Goal: Transaction & Acquisition: Download file/media

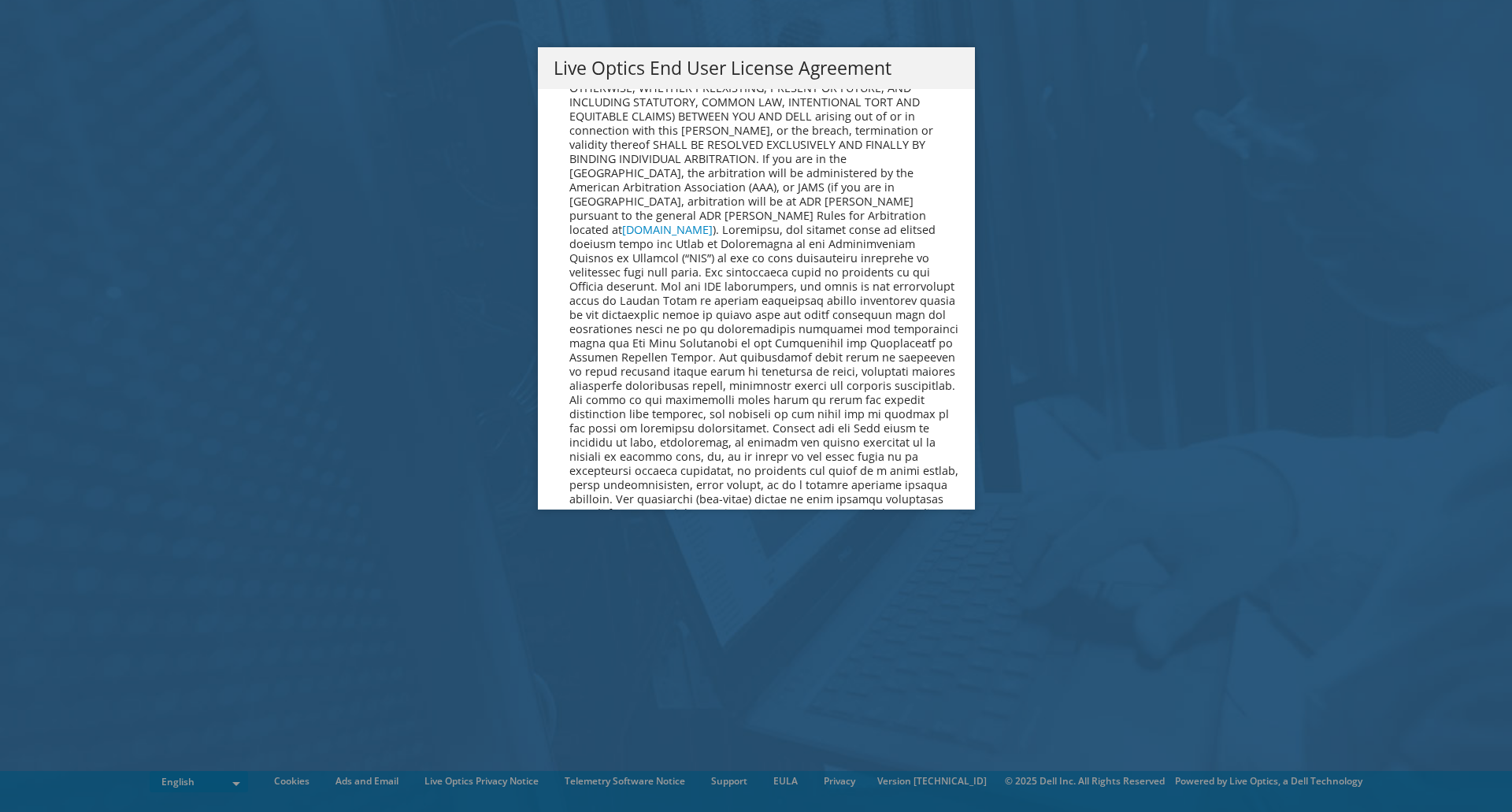
scroll to position [5954, 0]
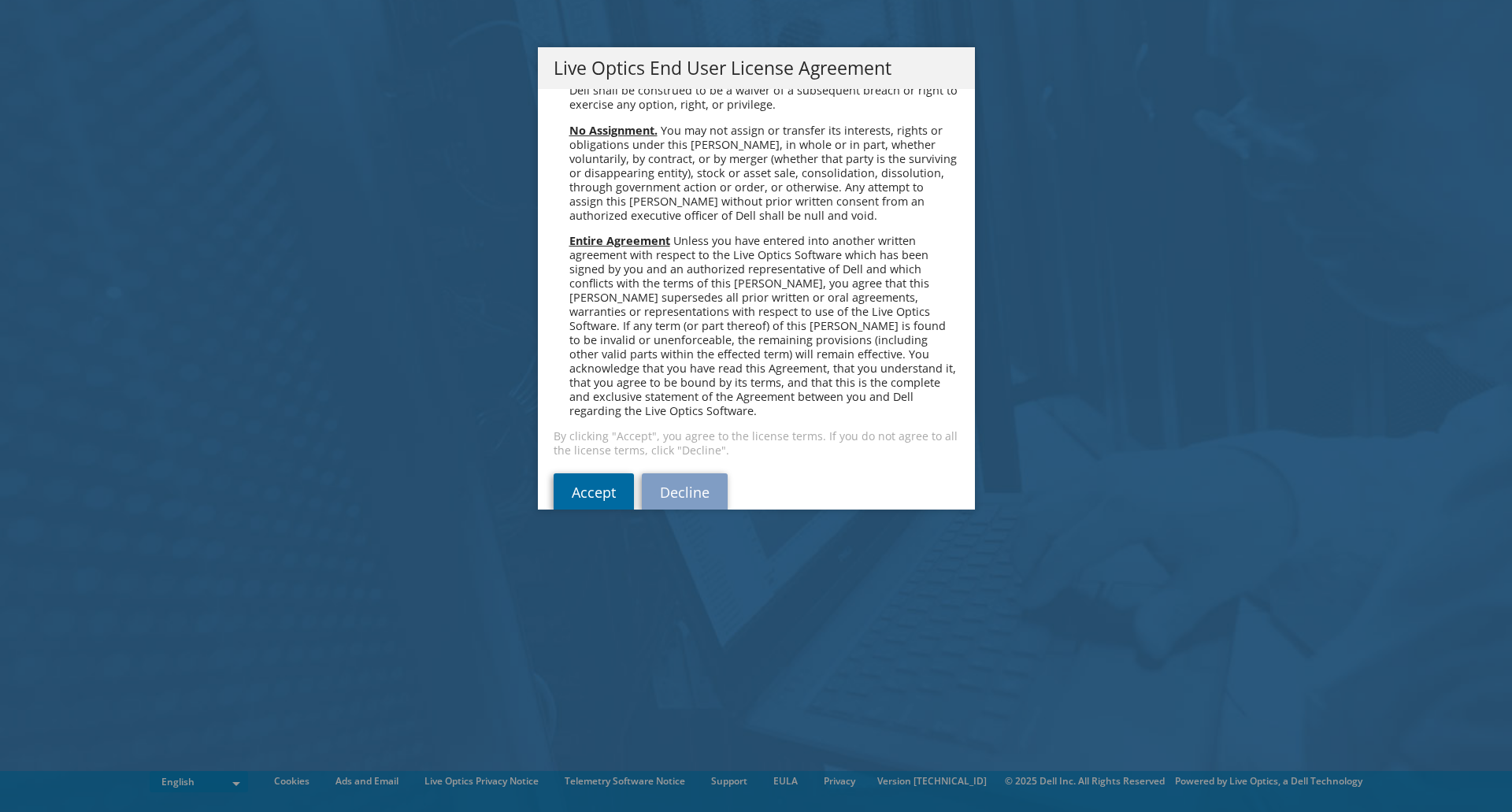
click at [585, 473] on link "Accept" at bounding box center [593, 492] width 81 height 38
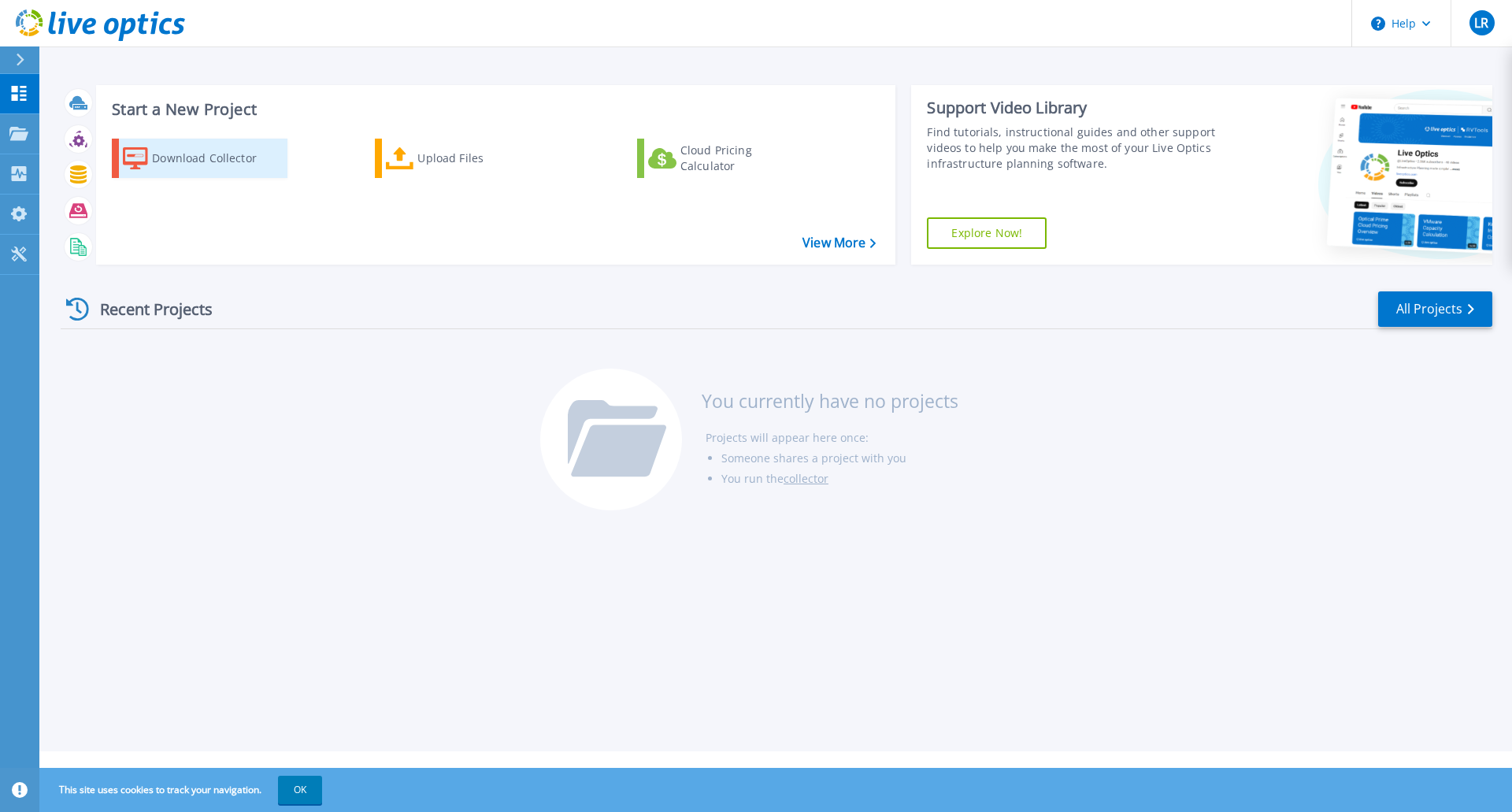
click at [220, 159] on div "Download Collector" at bounding box center [214, 158] width 126 height 31
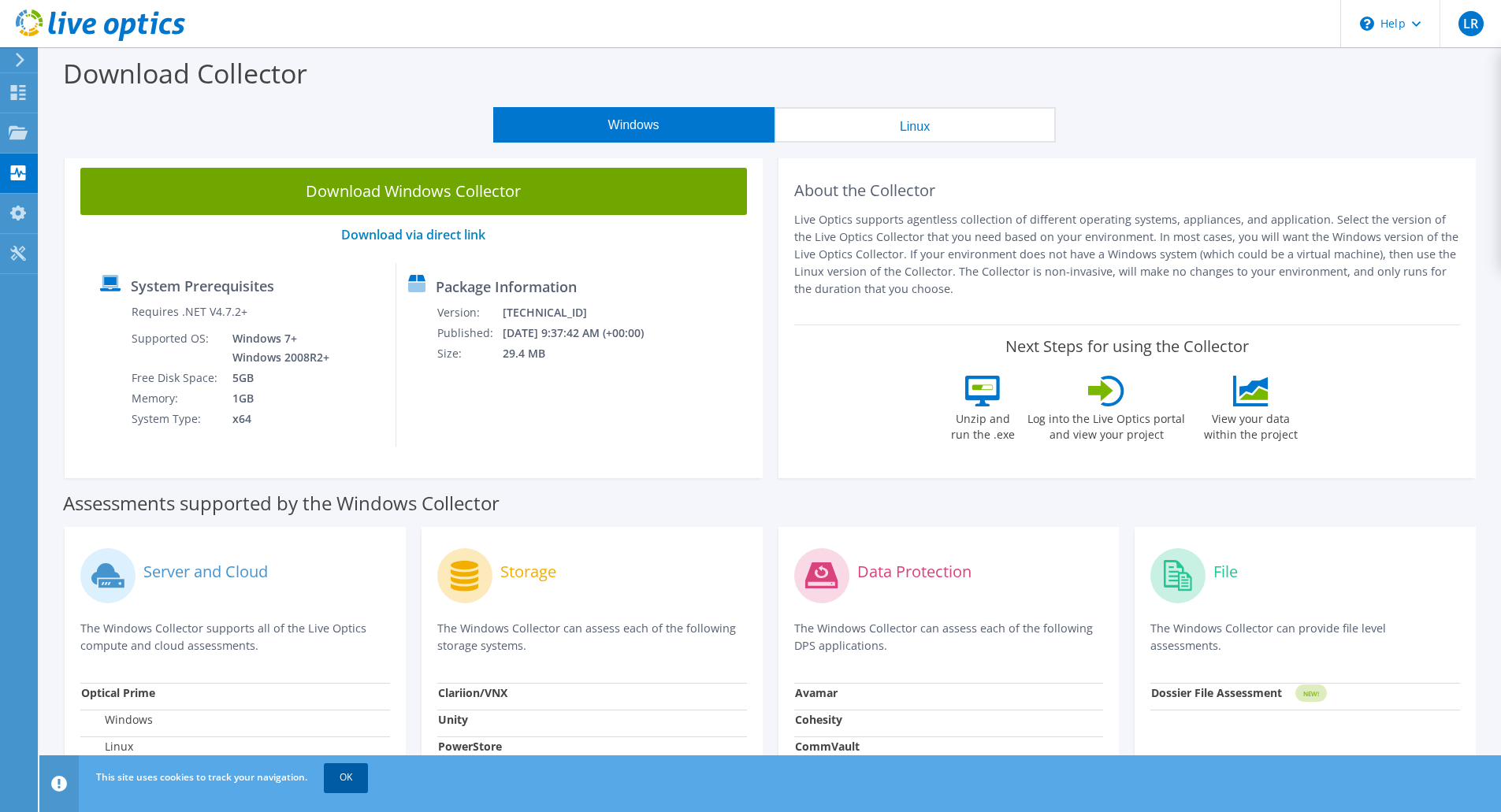
click at [347, 772] on link "OK" at bounding box center [346, 776] width 44 height 28
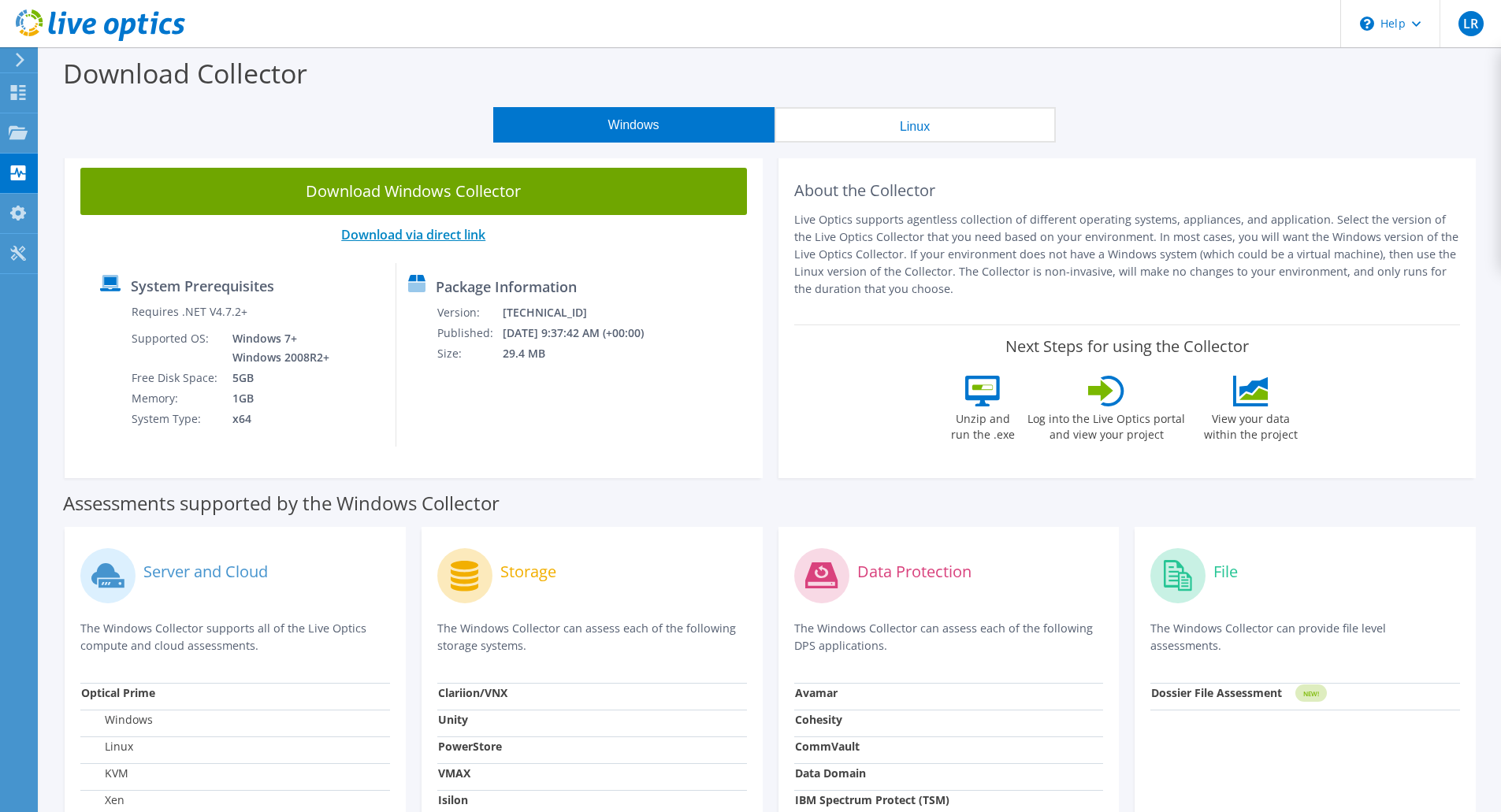
click at [419, 235] on link "Download via direct link" at bounding box center [413, 235] width 144 height 17
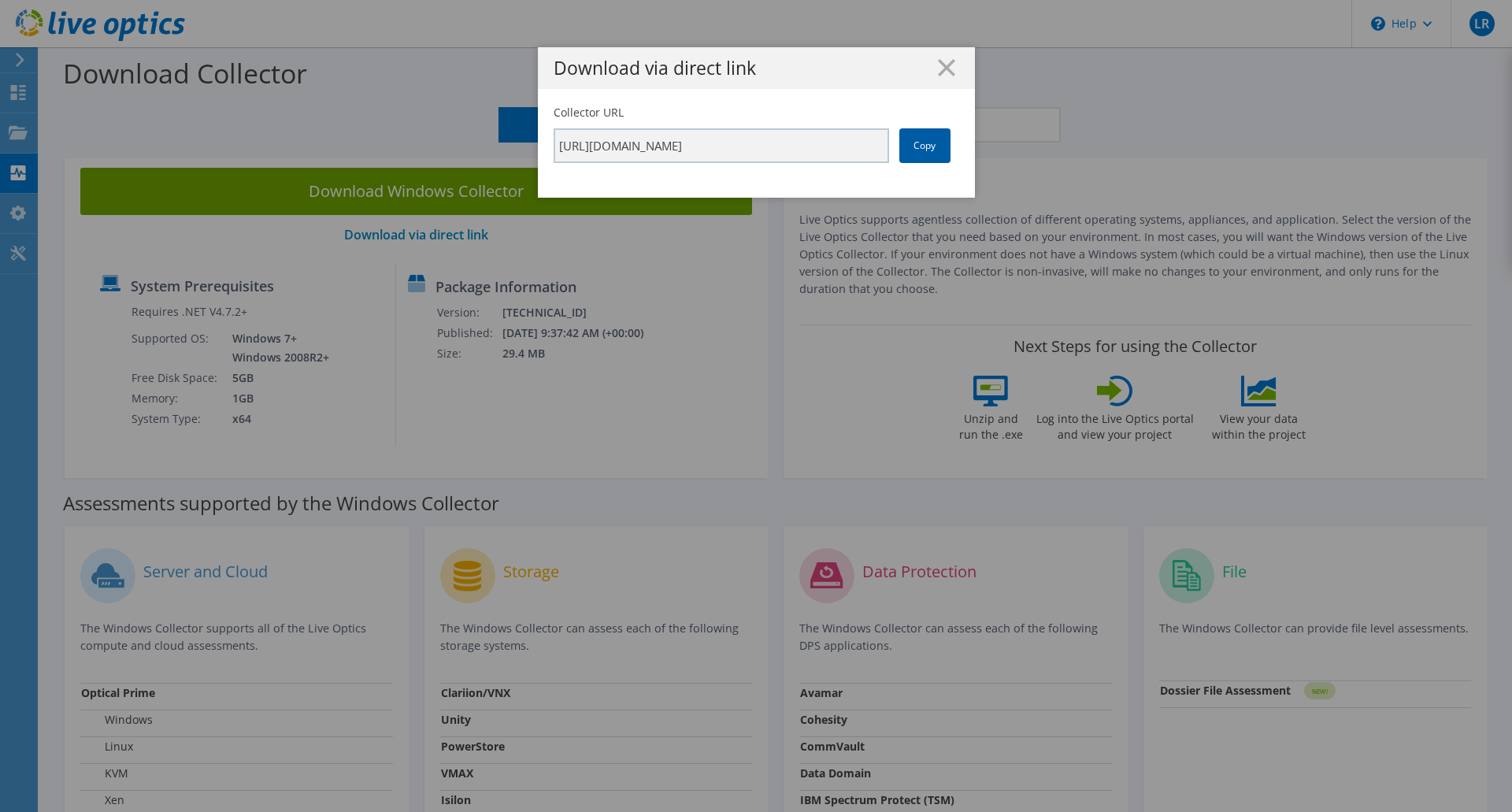
click at [912, 150] on link "Copy" at bounding box center [925, 145] width 51 height 35
click at [948, 75] on line at bounding box center [946, 68] width 16 height 16
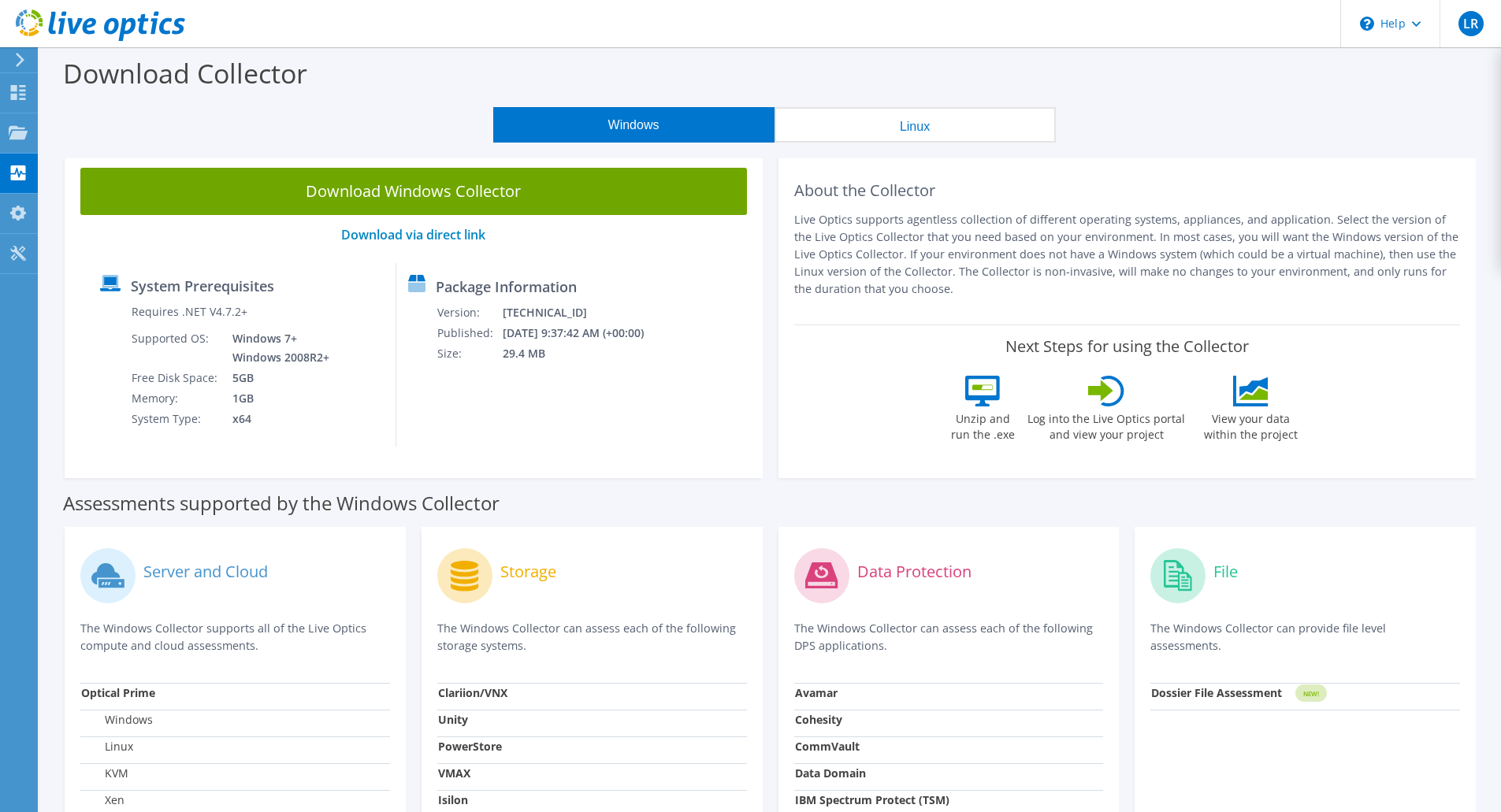
click at [824, 125] on button "Linux" at bounding box center [915, 125] width 282 height 36
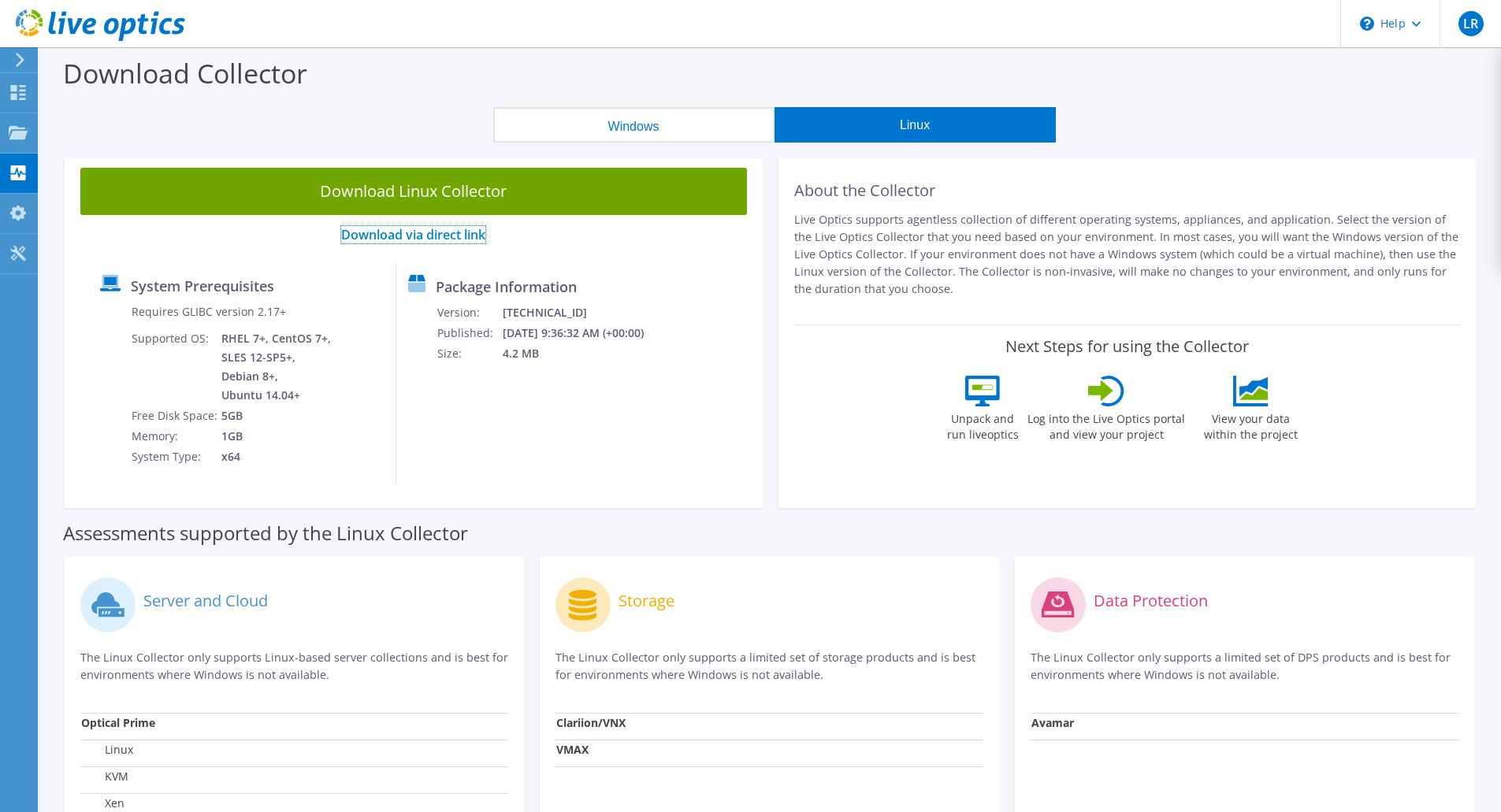
drag, startPoint x: 468, startPoint y: 236, endPoint x: 439, endPoint y: 235, distance: 29.0
click at [439, 235] on link "Download via direct link" at bounding box center [413, 235] width 144 height 17
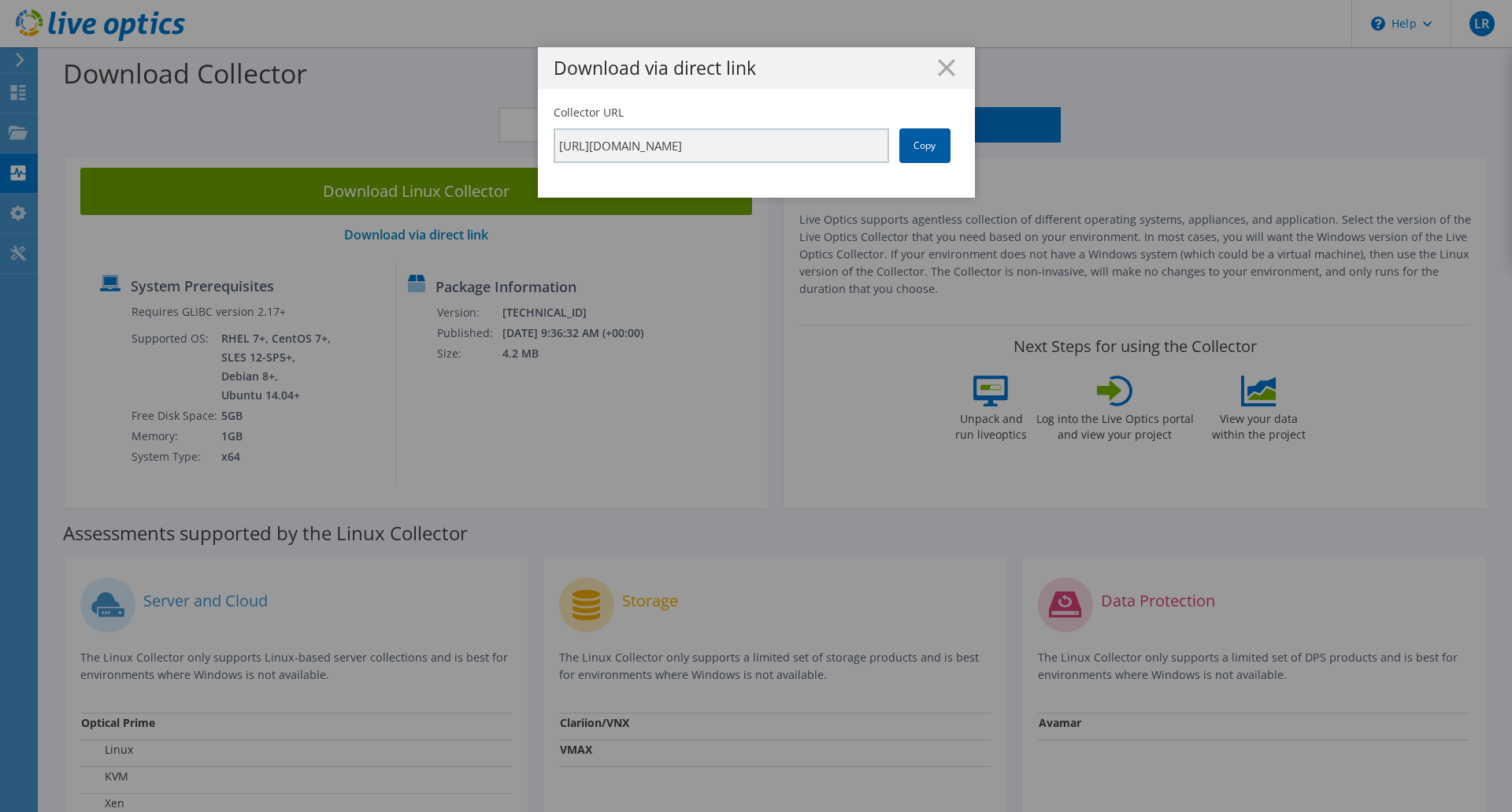
click at [904, 149] on link "Copy" at bounding box center [925, 145] width 51 height 35
click at [944, 72] on line at bounding box center [946, 68] width 16 height 16
